Goal: Browse casually

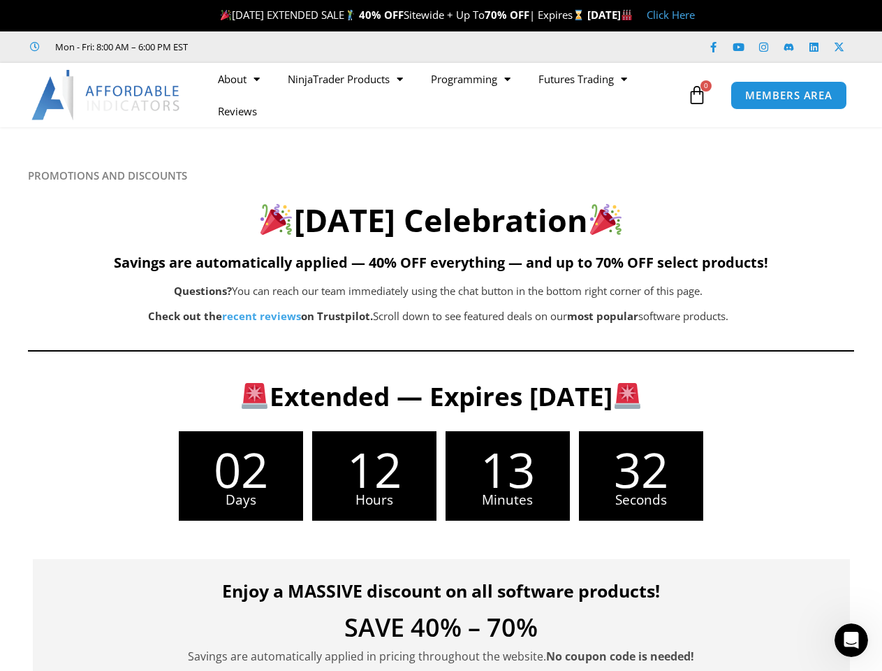
click at [441, 335] on div "Questions? You can reach our team immediately using the chat button in the bott…" at bounding box center [439, 312] width 822 height 54
click at [444, 95] on ul "About Contact Us Premium Support Team Partners NinjaTrader NinjaTrader FAQ Ninj…" at bounding box center [444, 95] width 480 height 64
click at [697, 95] on icon at bounding box center [697, 95] width 20 height 20
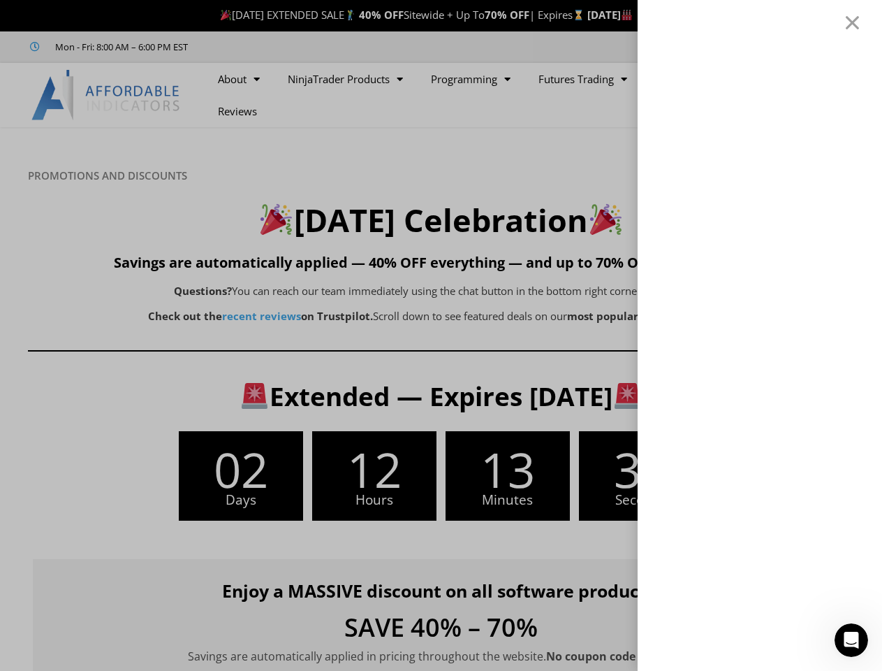
click at [852, 640] on icon "Open Intercom Messenger" at bounding box center [851, 640] width 23 height 23
